Goal: Information Seeking & Learning: Learn about a topic

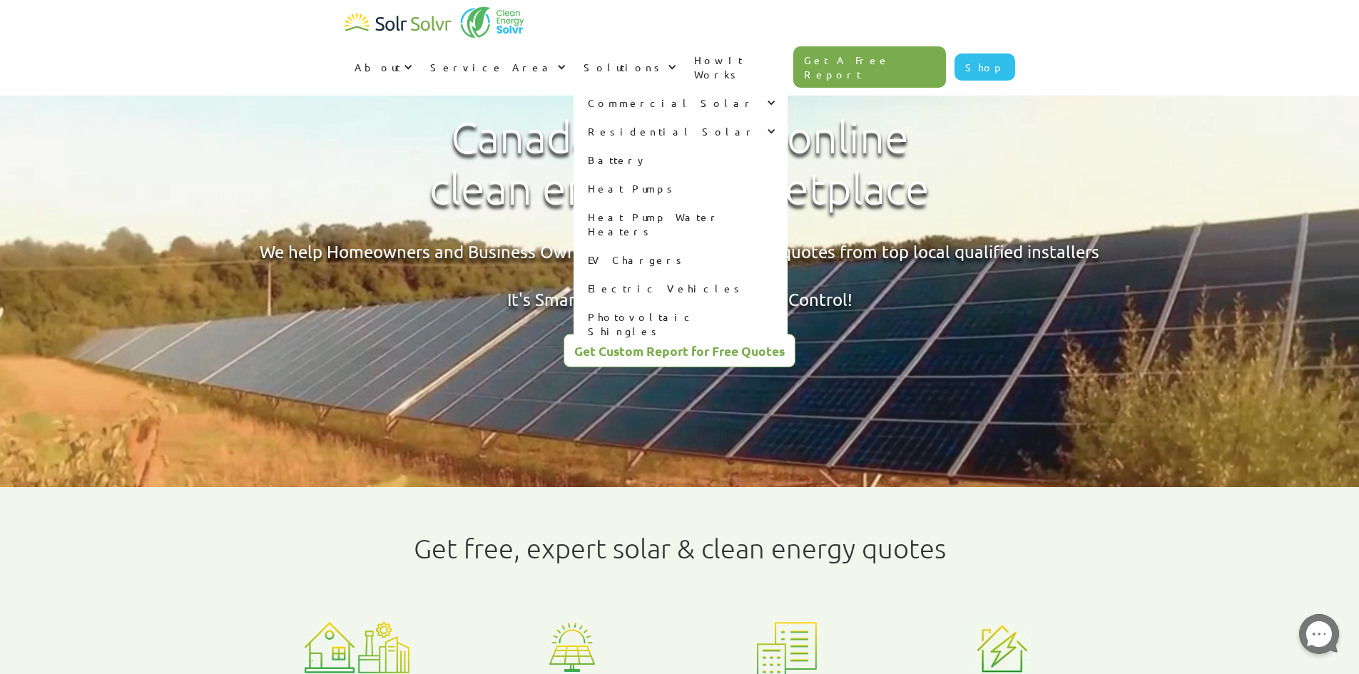
click at [745, 146] on link "Battery" at bounding box center [680, 160] width 214 height 29
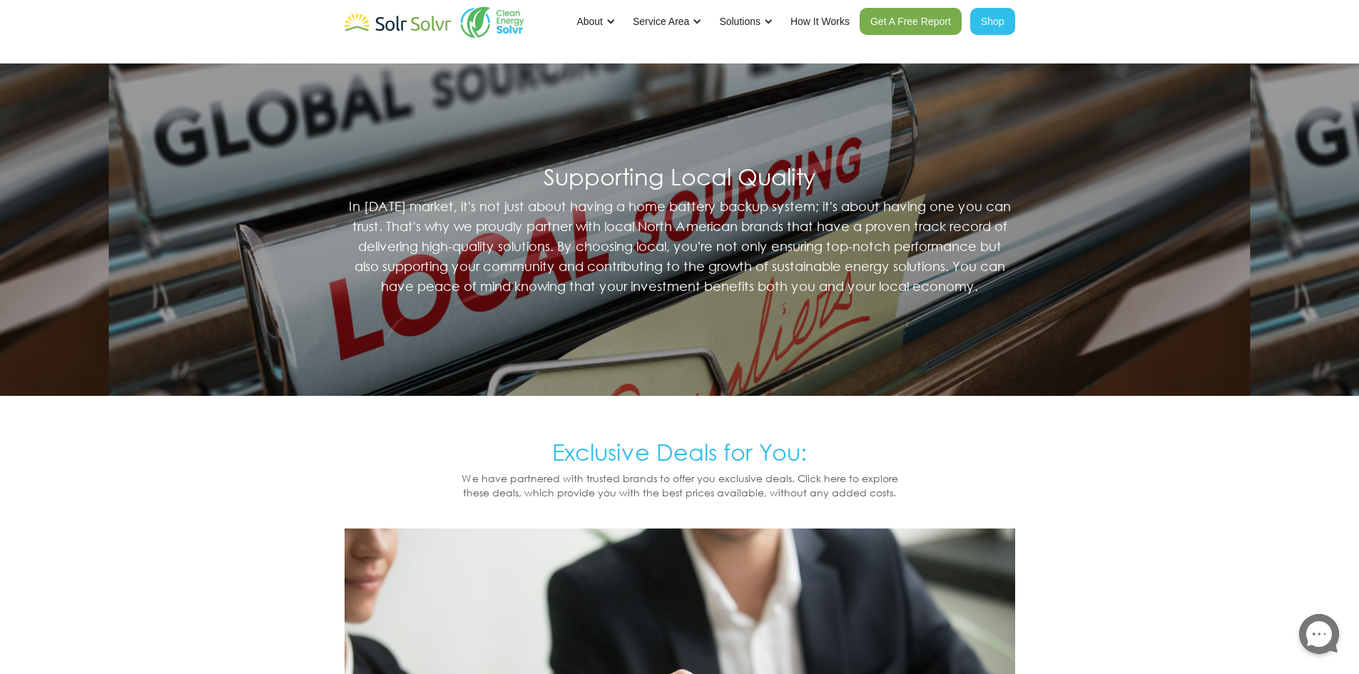
scroll to position [785, 0]
